Goal: Ask a question

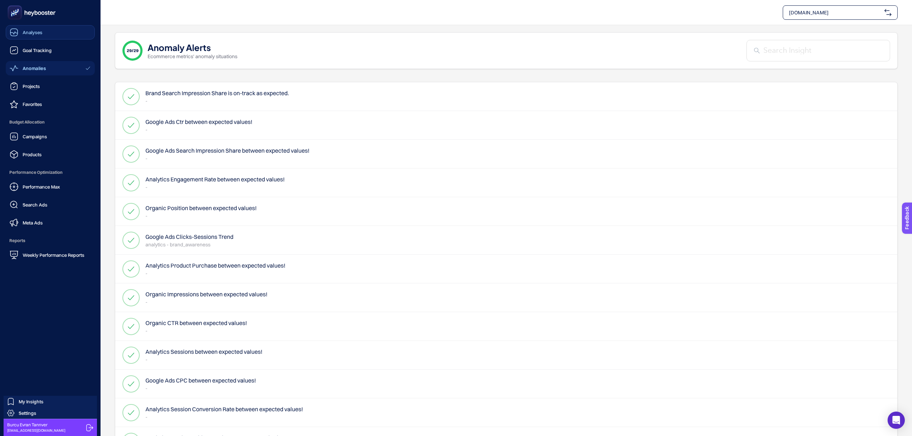
click at [20, 29] on div "Analyses" at bounding box center [26, 32] width 33 height 9
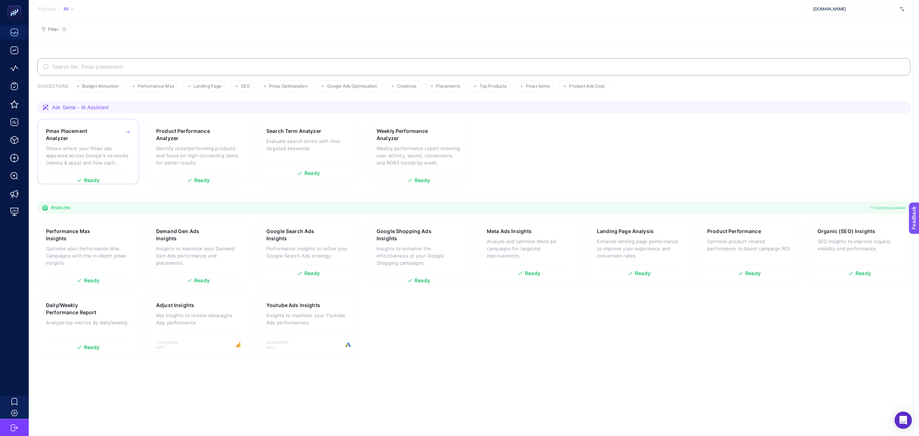
click at [89, 159] on p "Shows where your Pmax ads appeared across Google's networks (videos & apps) and…" at bounding box center [88, 156] width 84 height 22
click at [68, 258] on p "Optimize your Performance Max Campaigns with the in-depth pmax insights." at bounding box center [88, 256] width 84 height 22
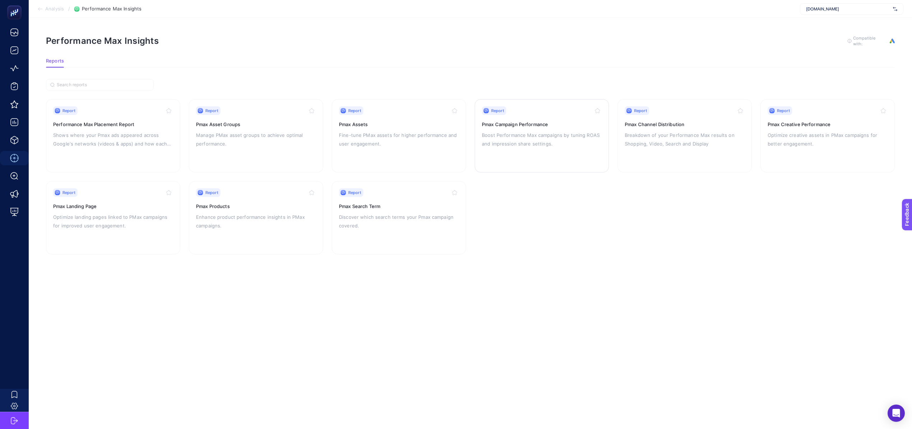
click at [536, 147] on div "Report Pmax Campaign Performance Boost Performance Max campaigns by tuning ROAS…" at bounding box center [542, 135] width 120 height 59
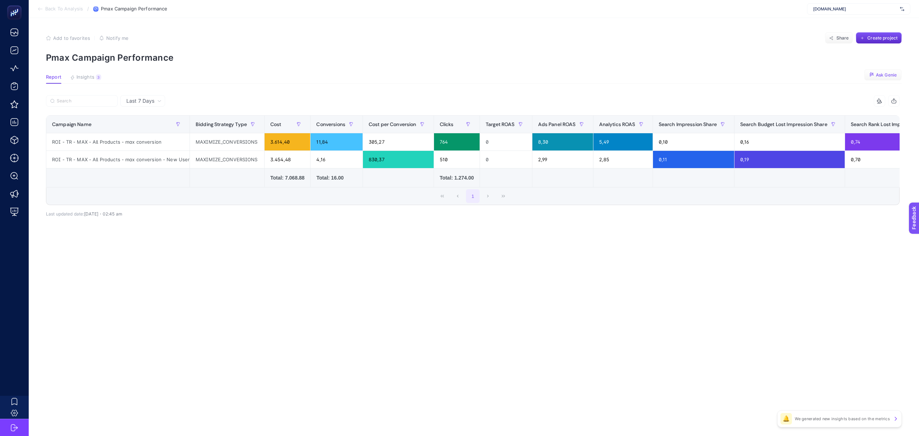
click at [886, 74] on span "Ask Genie" at bounding box center [886, 75] width 21 height 6
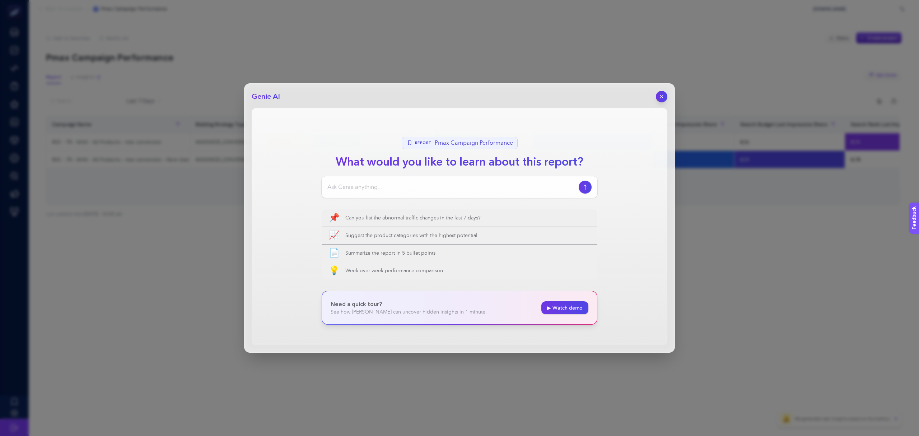
click at [439, 190] on input at bounding box center [451, 187] width 248 height 9
type input "pmax kampanyalarımız 3 ağustostan beri performans düşüşü yaşıyor, bunun sebebi …"
click at [583, 188] on icon "button" at bounding box center [585, 187] width 8 height 6
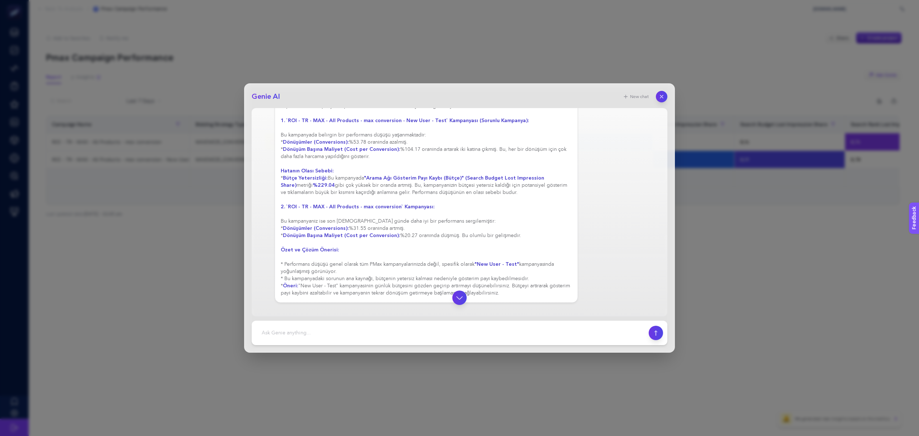
scroll to position [70, 0]
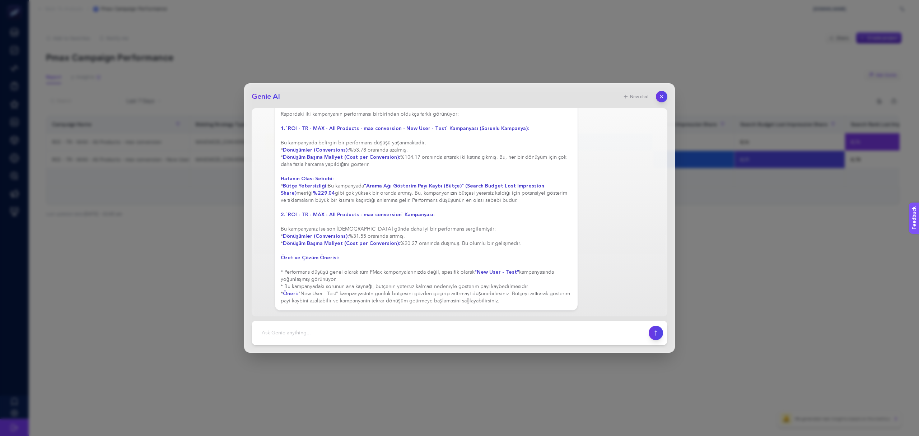
click at [750, 295] on div "Genie AI New chat pmax kampanyalarımız 3 ağustostan beri performans düşüşü yaşı…" at bounding box center [459, 218] width 919 height 436
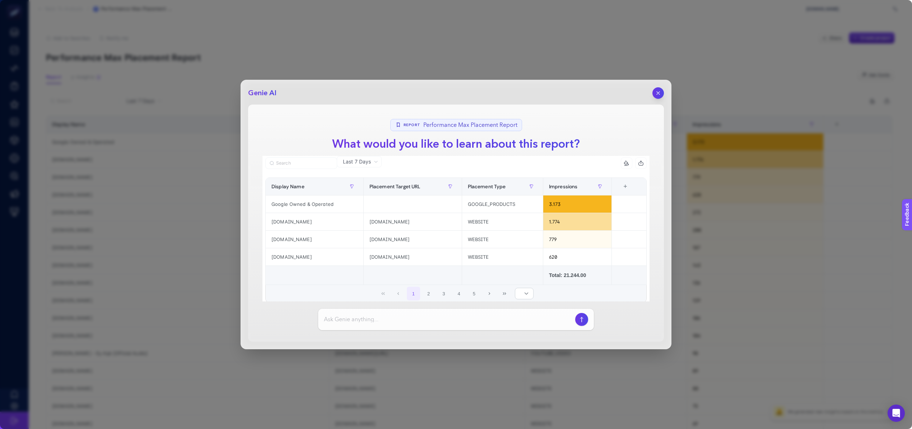
click at [470, 126] on span "Performance Max Placement Report" at bounding box center [470, 125] width 94 height 9
click at [660, 93] on icon "button" at bounding box center [658, 93] width 6 height 6
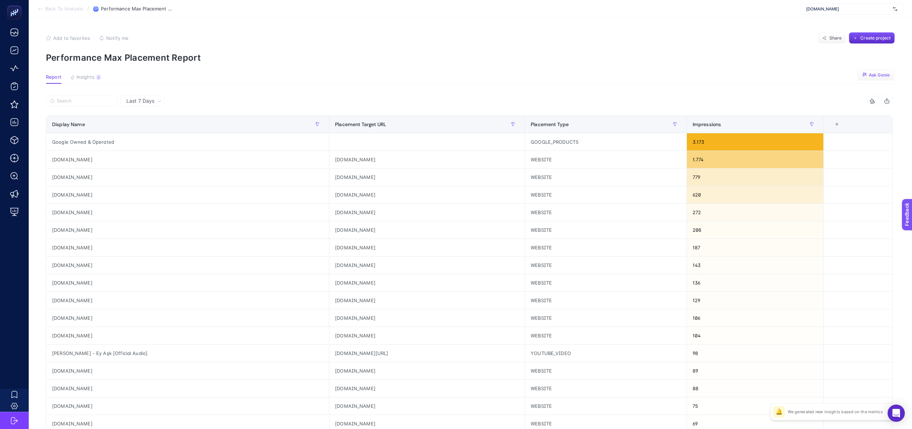
click at [883, 72] on span "Ask Genie" at bounding box center [879, 75] width 21 height 6
click at [152, 100] on span "Last 7 Days" at bounding box center [140, 100] width 28 height 7
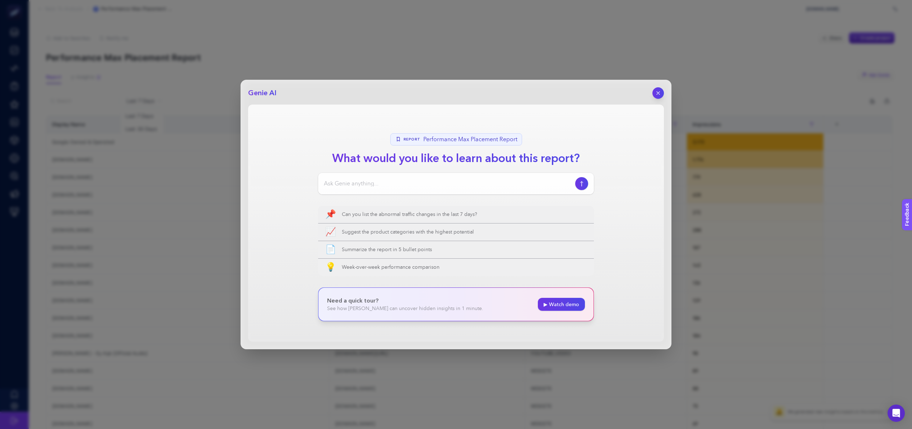
click at [655, 94] on icon "button" at bounding box center [658, 93] width 6 height 6
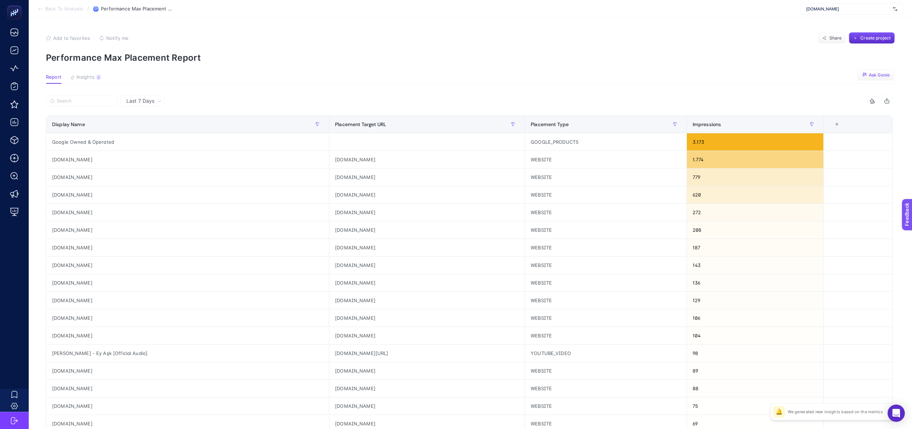
click at [146, 101] on span "Last 7 Days" at bounding box center [140, 100] width 28 height 7
click at [143, 128] on li "Last 30 Days" at bounding box center [141, 128] width 39 height 13
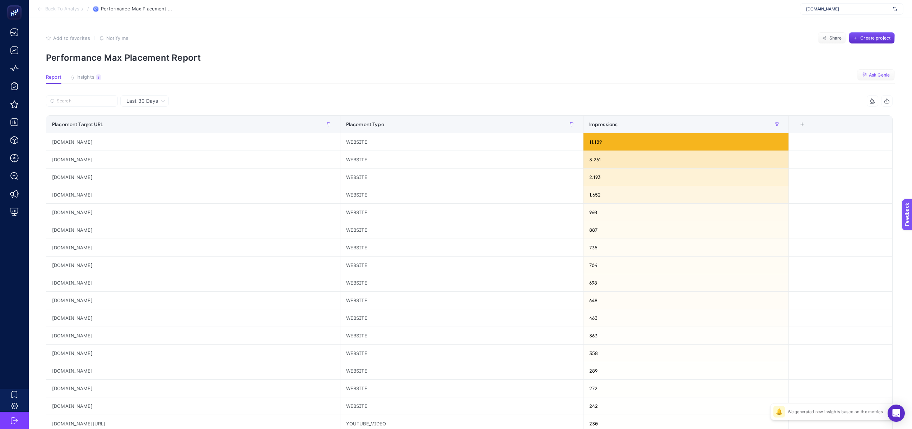
click at [867, 74] on icon "button" at bounding box center [864, 74] width 5 height 5
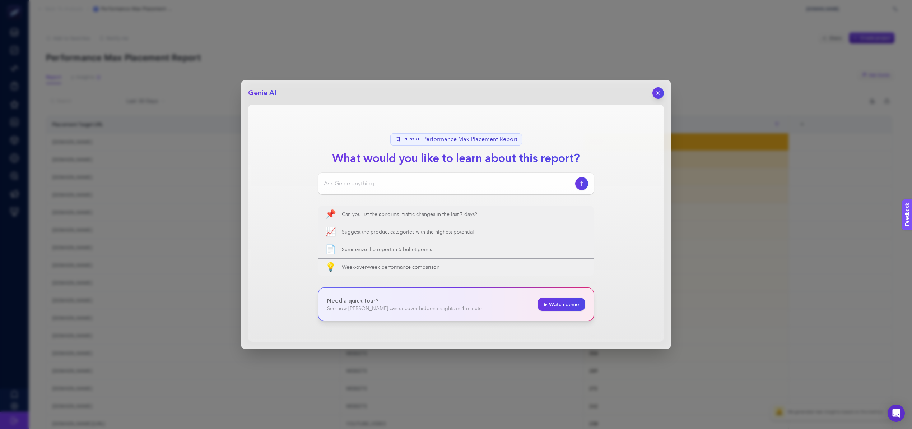
click at [404, 185] on input at bounding box center [448, 183] width 248 height 9
type input "sitemiz, ürün grubu ve hedef kitlelerimizle alakasız placement siteler var mı, …"
click at [580, 181] on icon "button" at bounding box center [582, 184] width 8 height 6
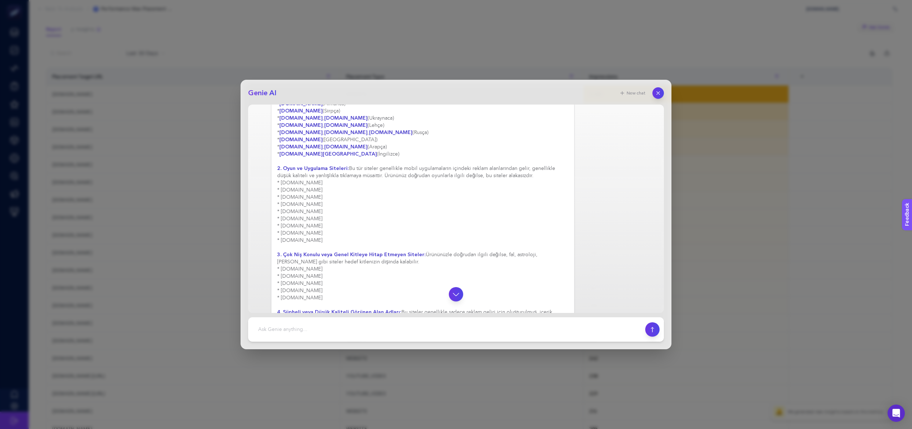
scroll to position [0, 0]
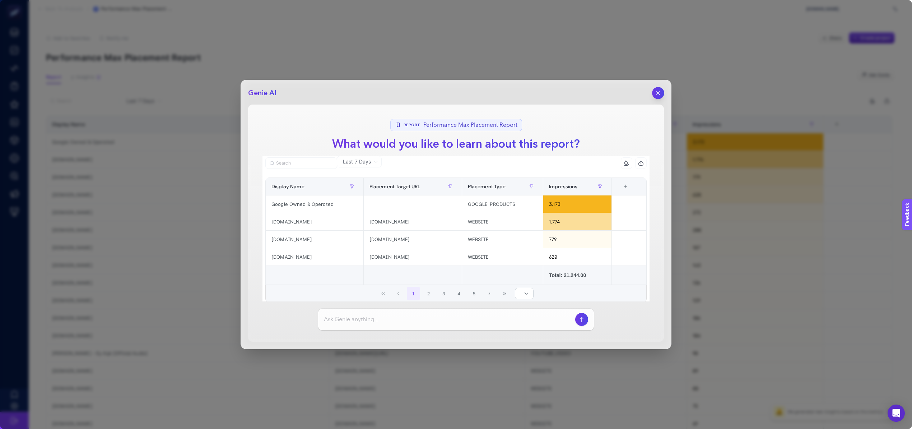
click at [662, 89] on button "button" at bounding box center [658, 93] width 12 height 12
